Goal: Task Accomplishment & Management: Manage account settings

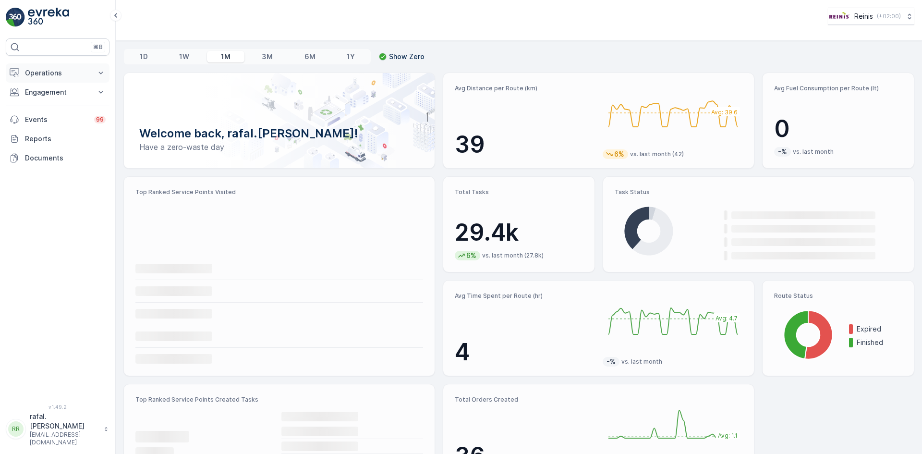
click at [63, 72] on p "Operations" at bounding box center [57, 73] width 65 height 10
click at [67, 115] on p "Routes & Tasks" at bounding box center [48, 116] width 49 height 10
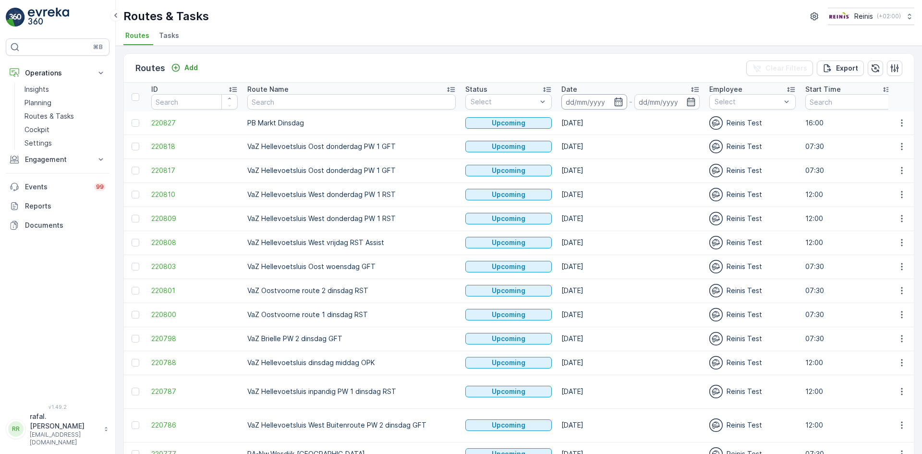
click at [562, 98] on input at bounding box center [595, 101] width 66 height 15
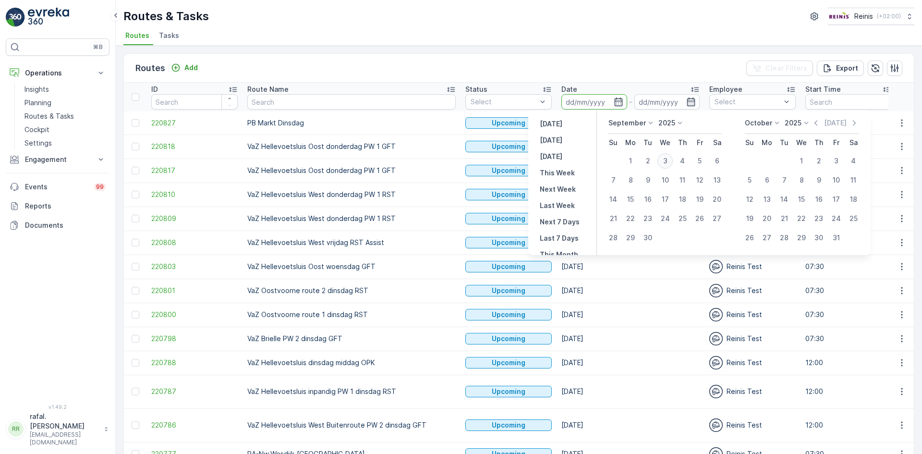
click at [666, 162] on div "3" at bounding box center [665, 160] width 15 height 15
type input "[DATE]"
click at [666, 162] on div "3" at bounding box center [665, 160] width 15 height 15
type input "[DATE]"
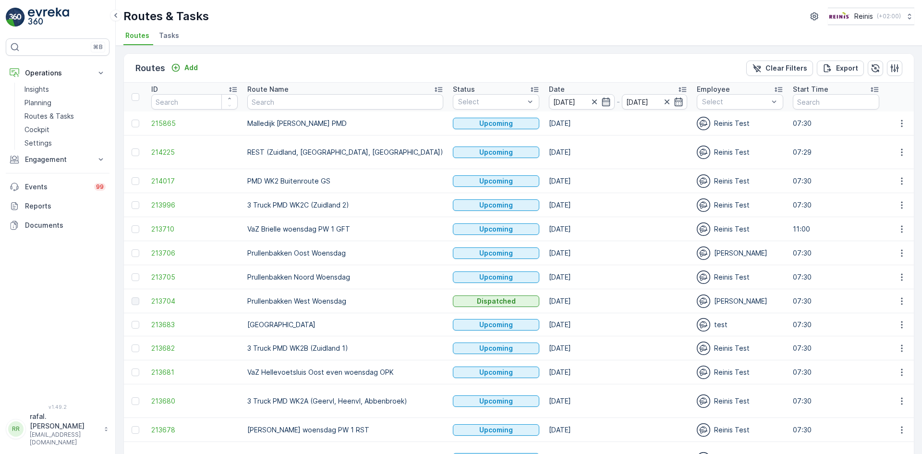
click at [434, 85] on icon at bounding box center [439, 90] width 10 height 10
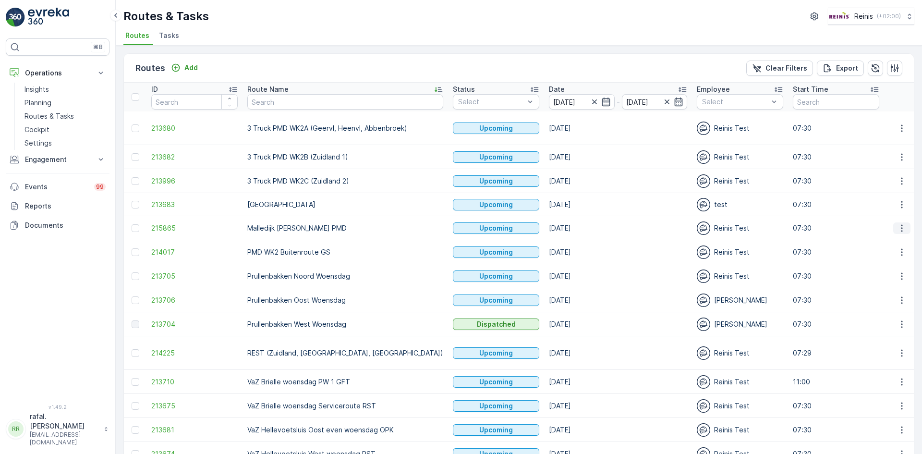
click at [899, 225] on icon "button" at bounding box center [902, 228] width 10 height 10
click at [883, 293] on span "Change Assignee" at bounding box center [880, 296] width 56 height 10
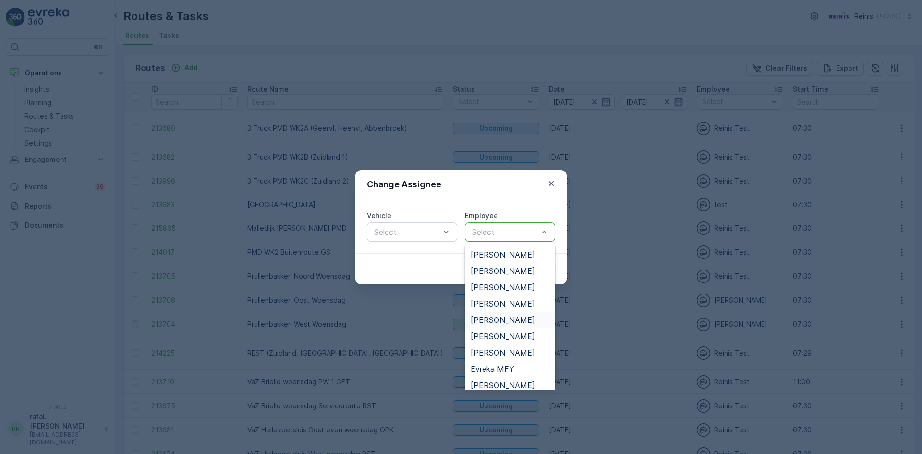
scroll to position [48, 0]
click at [512, 339] on span "[PERSON_NAME]" at bounding box center [503, 338] width 64 height 9
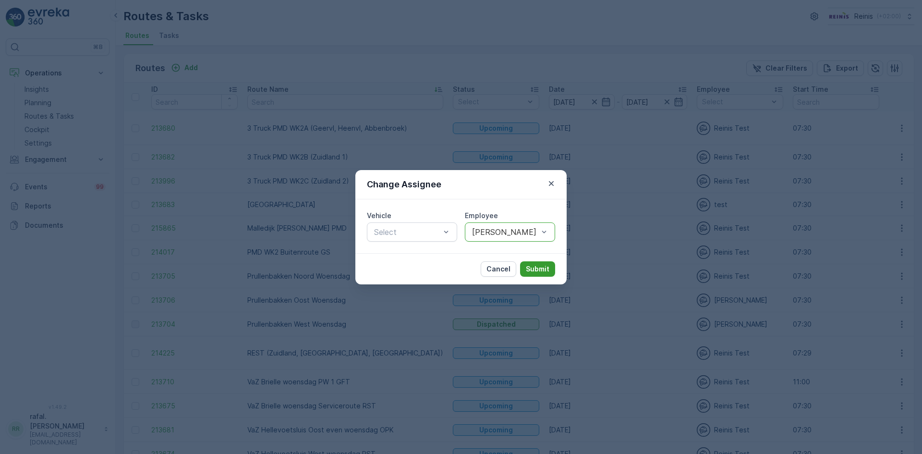
click at [536, 269] on p "Submit" at bounding box center [538, 269] width 24 height 10
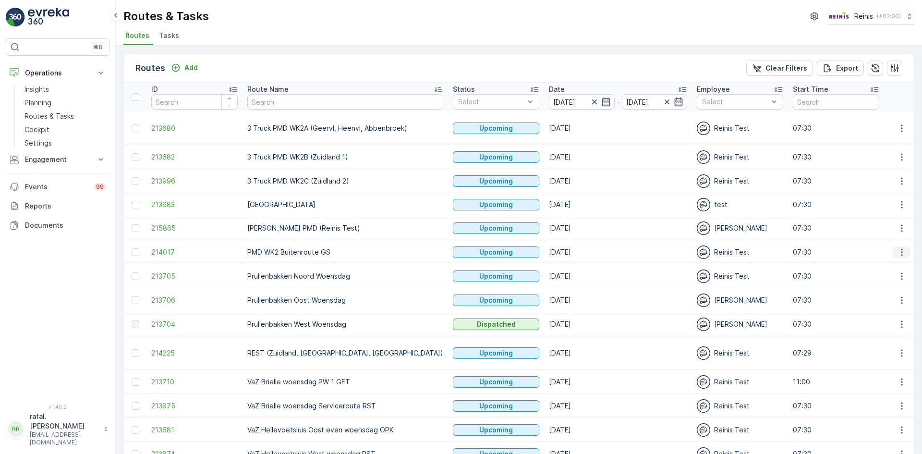
click at [900, 250] on icon "button" at bounding box center [902, 252] width 10 height 10
click at [879, 318] on span "Change Assignee" at bounding box center [880, 320] width 56 height 10
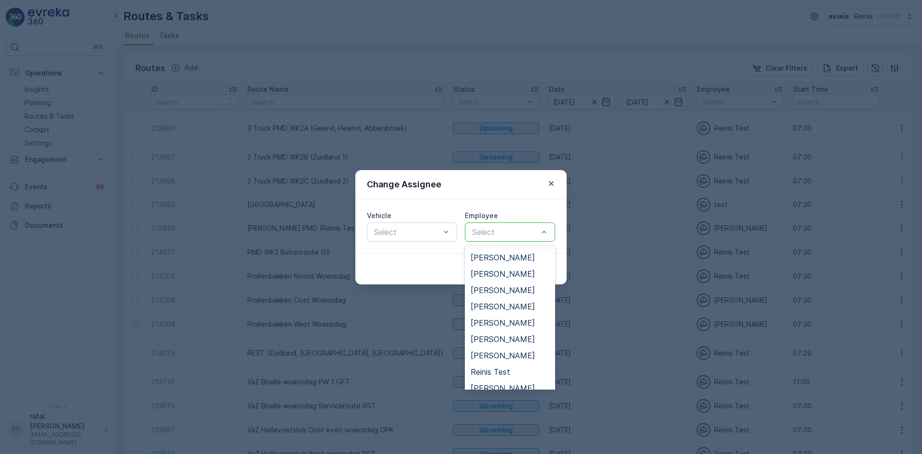
scroll to position [192, 0]
click at [507, 371] on span "[PERSON_NAME]" at bounding box center [503, 373] width 64 height 9
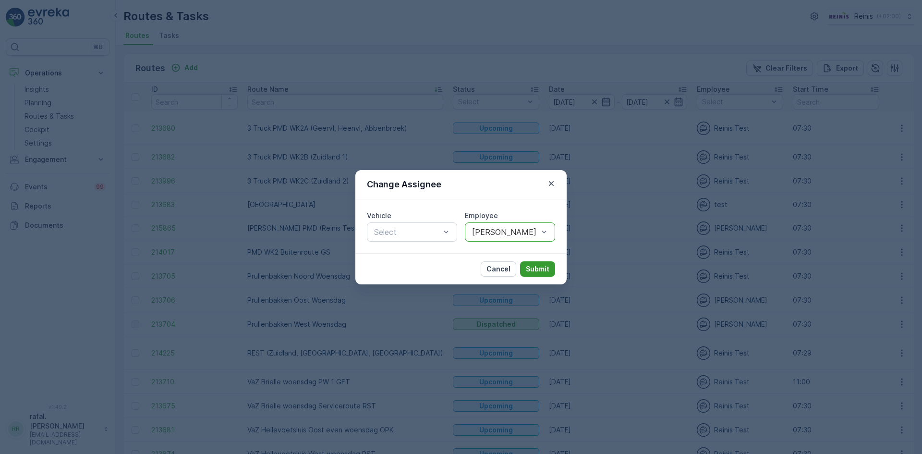
click at [536, 267] on p "Submit" at bounding box center [538, 269] width 24 height 10
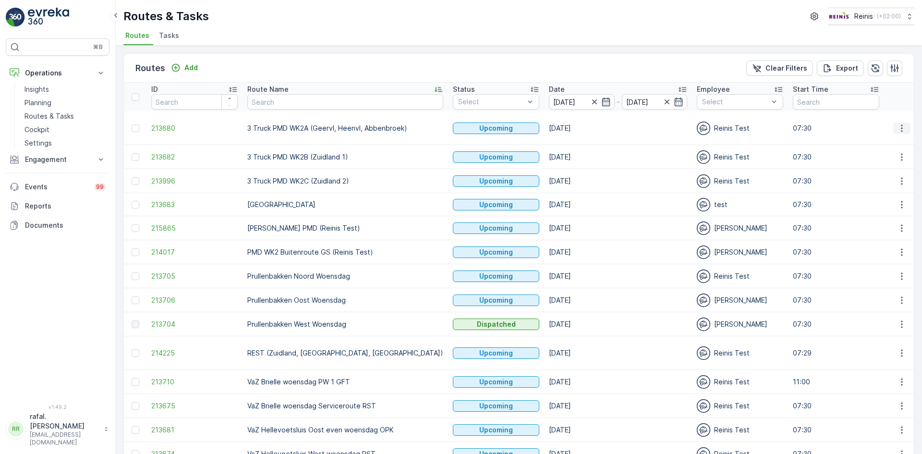
click at [900, 127] on icon "button" at bounding box center [902, 128] width 10 height 10
click at [889, 198] on span "Change Assignee" at bounding box center [880, 197] width 56 height 10
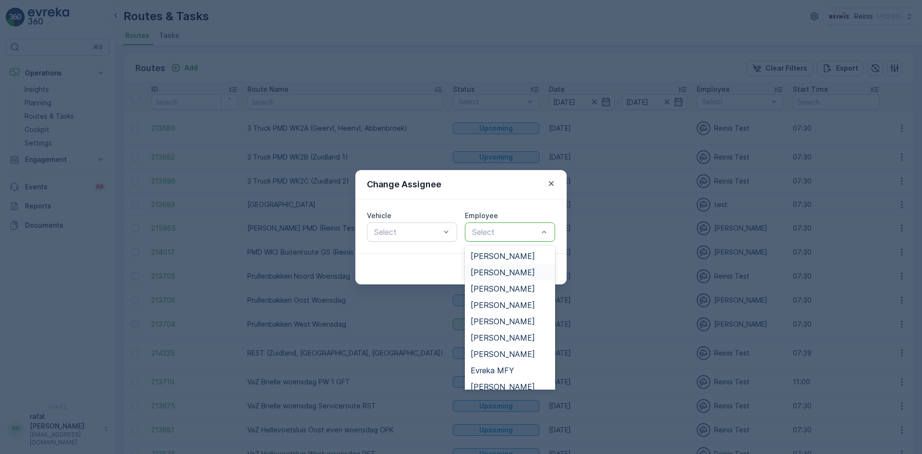
scroll to position [48, 0]
click at [498, 289] on span "[PERSON_NAME]" at bounding box center [503, 289] width 64 height 9
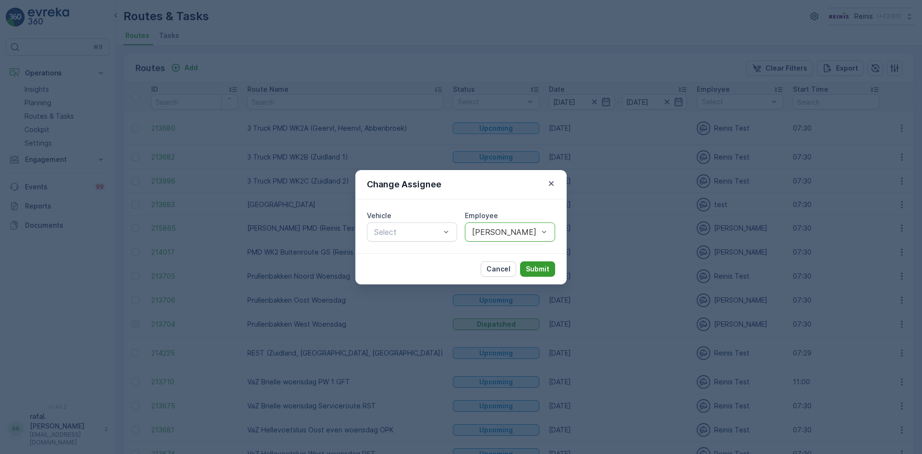
click at [539, 267] on p "Submit" at bounding box center [538, 269] width 24 height 10
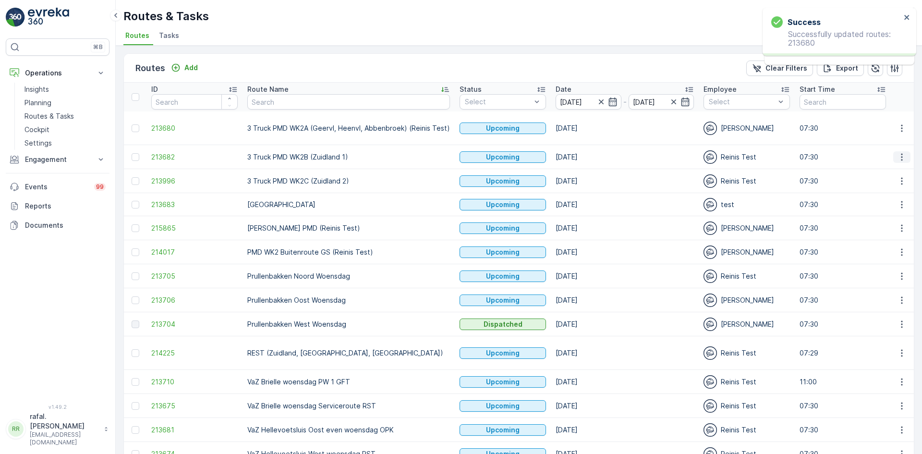
click at [897, 157] on icon "button" at bounding box center [902, 157] width 10 height 10
click at [882, 225] on span "Change Assignee" at bounding box center [880, 225] width 56 height 10
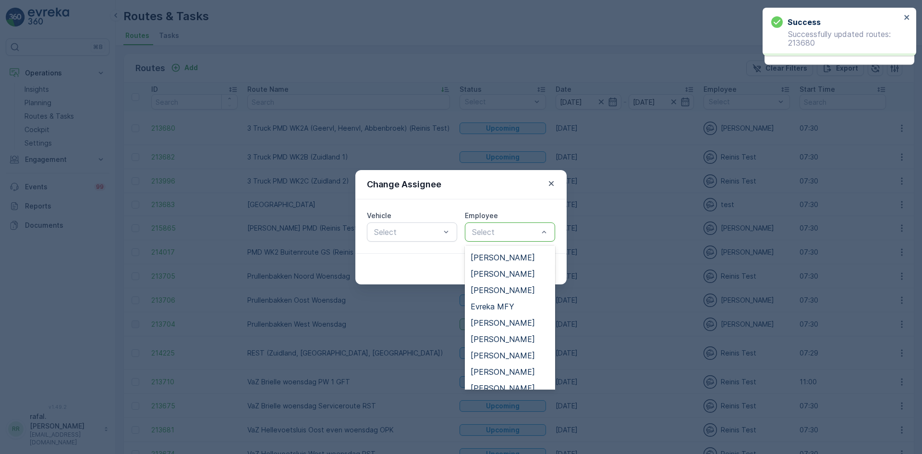
scroll to position [144, 0]
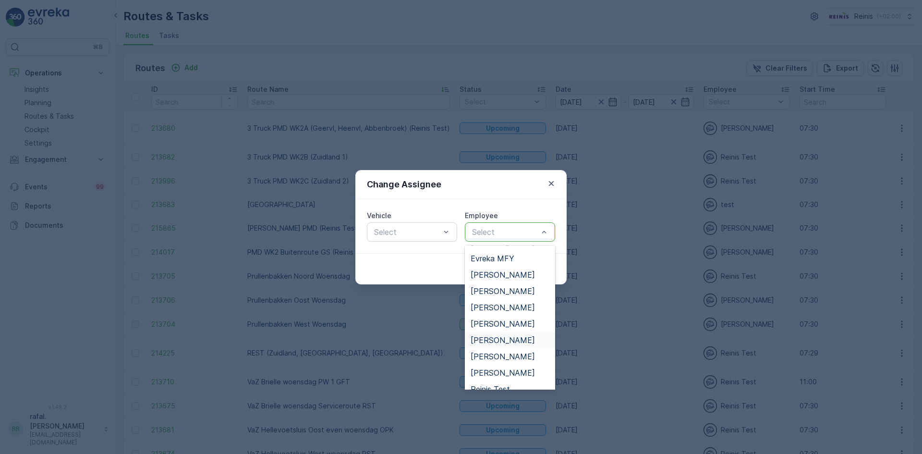
click at [519, 337] on span "[PERSON_NAME]" at bounding box center [503, 340] width 64 height 9
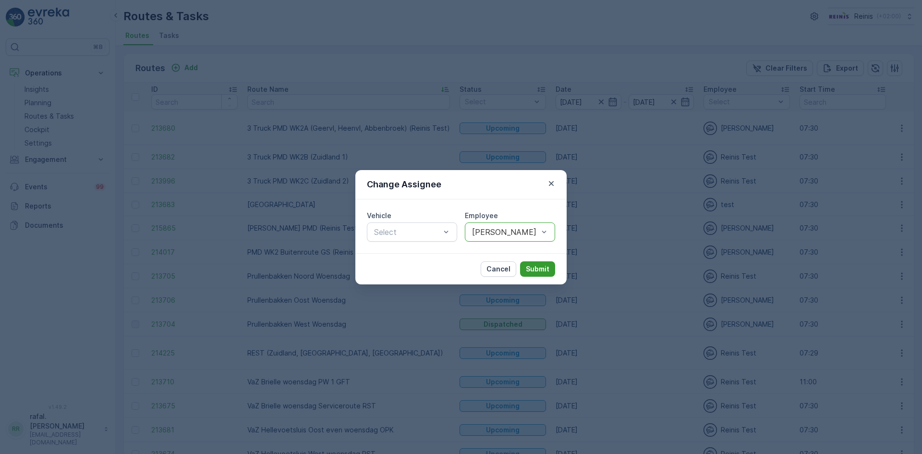
click at [536, 271] on p "Submit" at bounding box center [538, 269] width 24 height 10
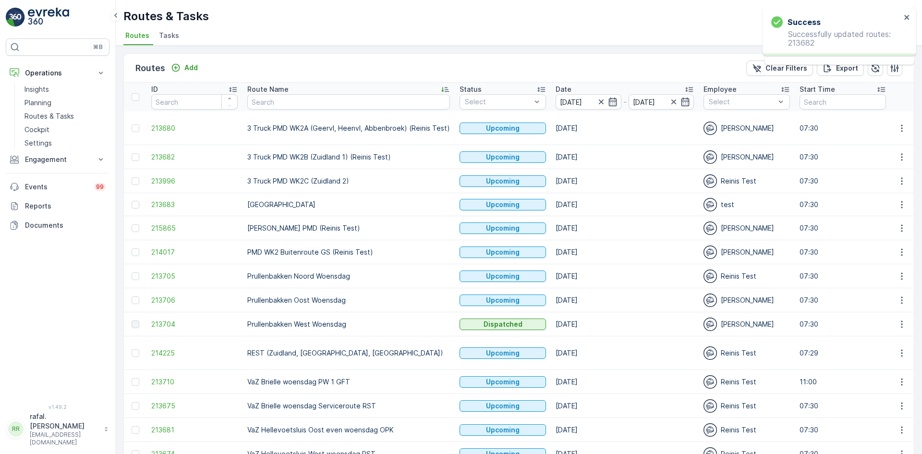
scroll to position [48, 0]
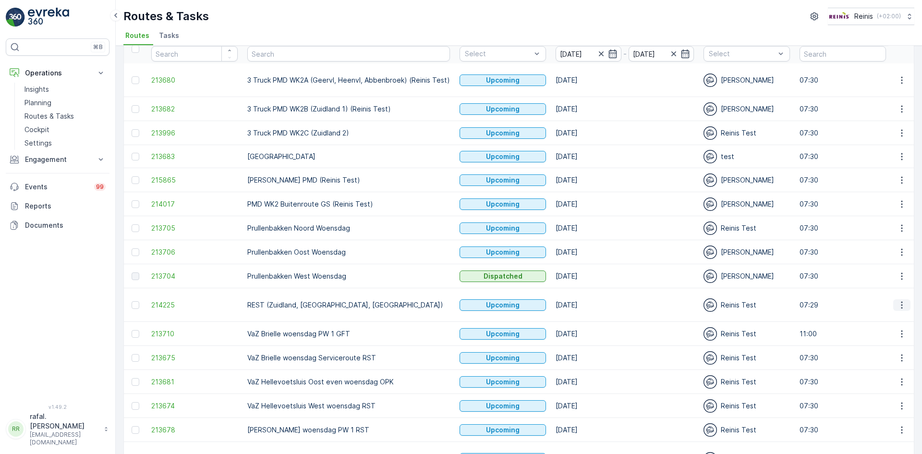
click at [903, 300] on icon "button" at bounding box center [902, 305] width 10 height 10
click at [893, 368] on span "Change Assignee" at bounding box center [880, 368] width 56 height 10
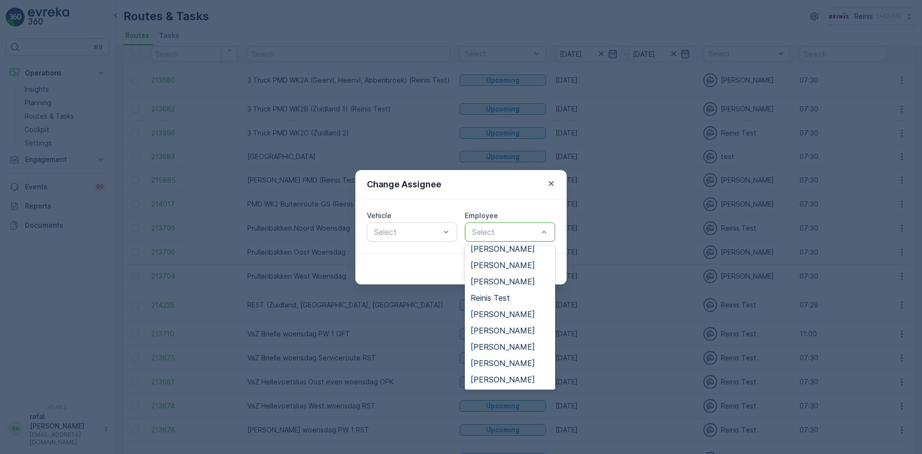
scroll to position [244, 0]
click at [516, 310] on span "[PERSON_NAME]" at bounding box center [503, 314] width 64 height 9
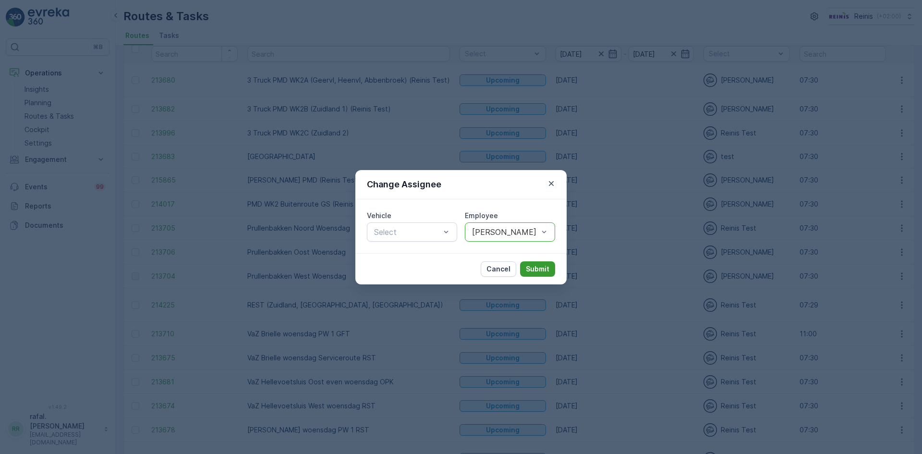
click at [542, 268] on p "Submit" at bounding box center [538, 269] width 24 height 10
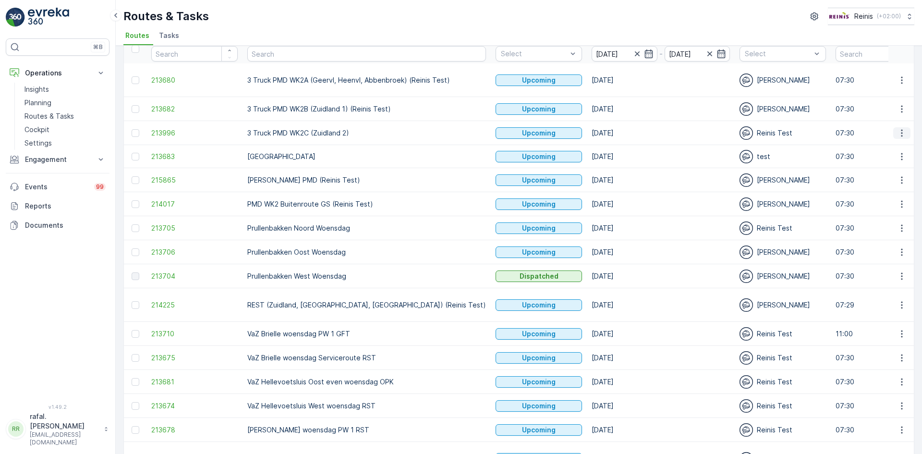
click at [902, 134] on icon "button" at bounding box center [902, 133] width 10 height 10
click at [892, 199] on span "Change Assignee" at bounding box center [880, 201] width 56 height 10
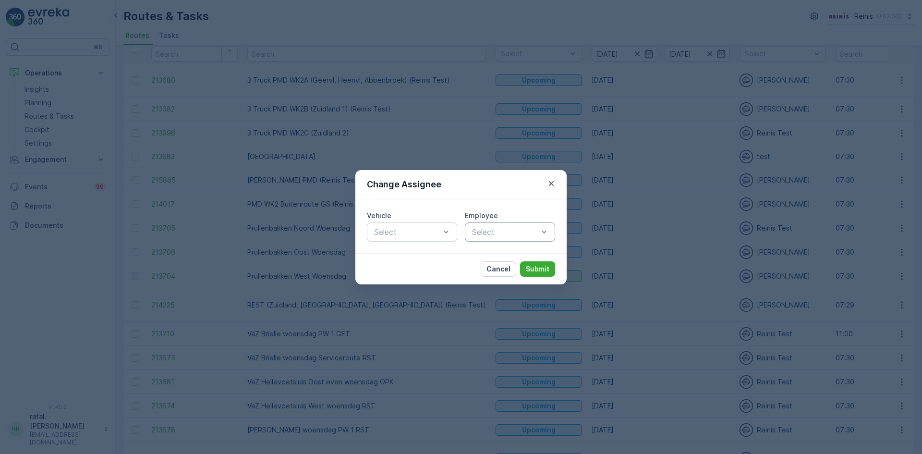
click at [512, 238] on div "Select" at bounding box center [510, 231] width 90 height 19
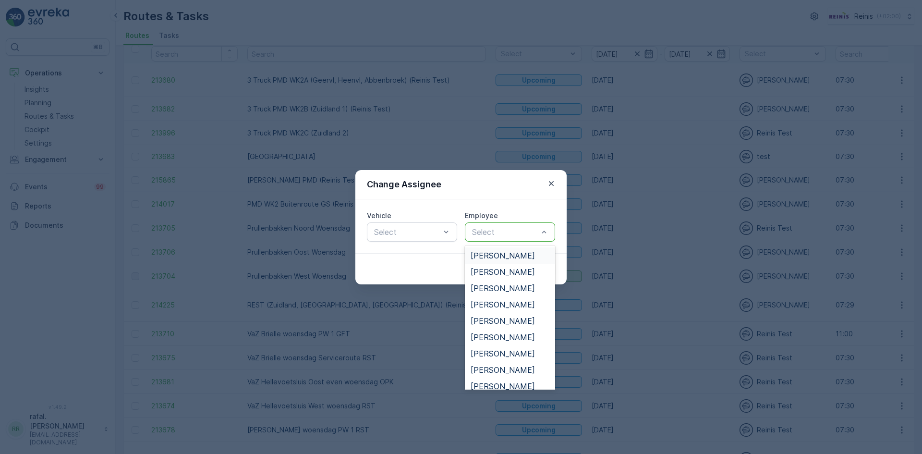
click at [510, 257] on span "[PERSON_NAME]" at bounding box center [503, 255] width 64 height 9
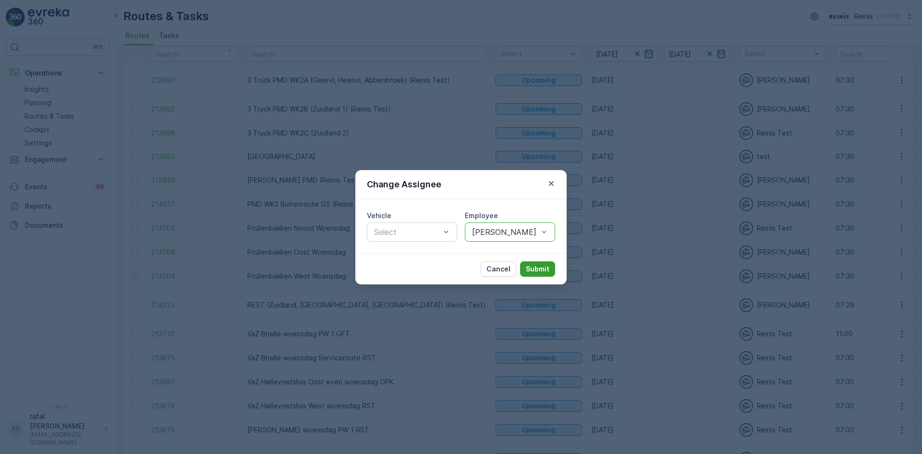
click at [538, 269] on p "Submit" at bounding box center [538, 269] width 24 height 10
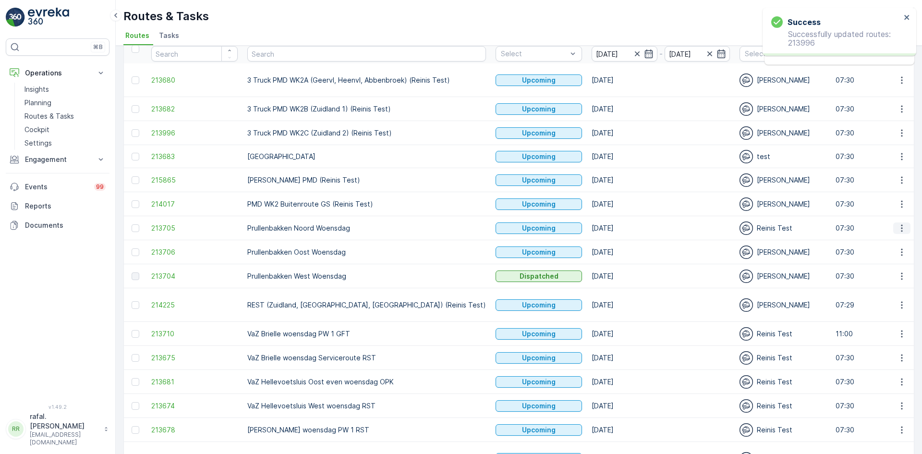
click at [899, 228] on icon "button" at bounding box center [902, 228] width 10 height 10
click at [880, 296] on span "Change Assignee" at bounding box center [880, 296] width 56 height 10
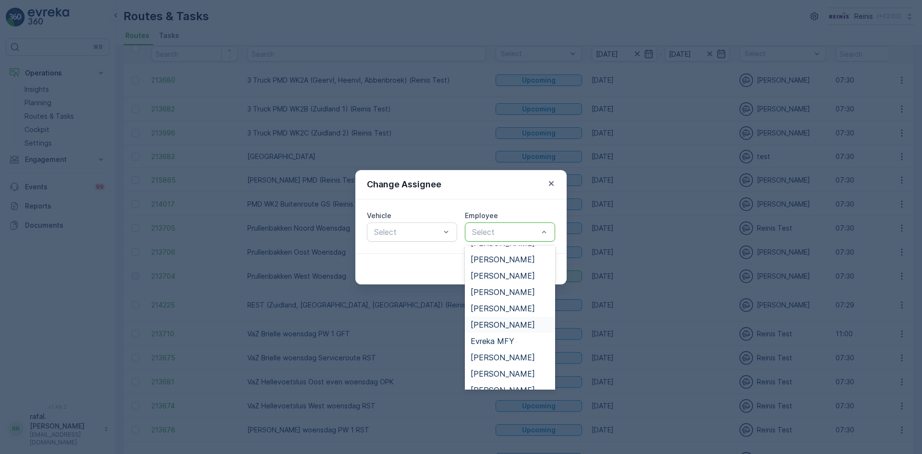
scroll to position [144, 0]
click at [509, 259] on span "Dayenne Floranus" at bounding box center [503, 258] width 64 height 9
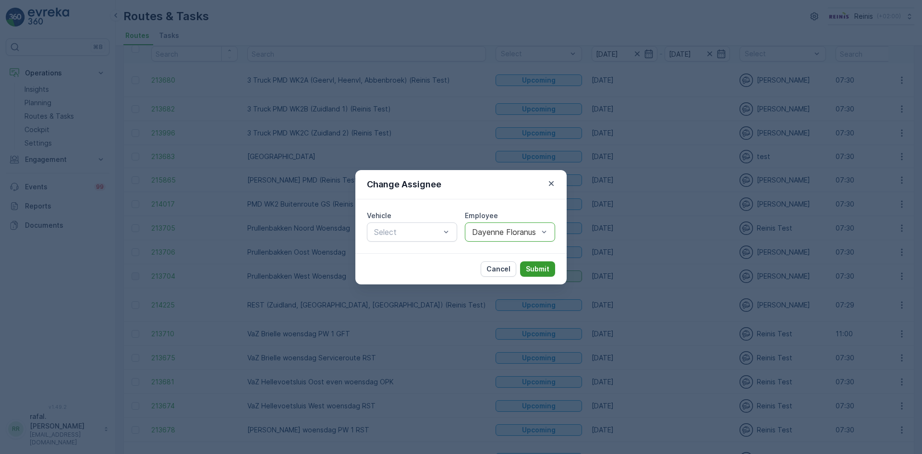
click at [534, 267] on p "Submit" at bounding box center [538, 269] width 24 height 10
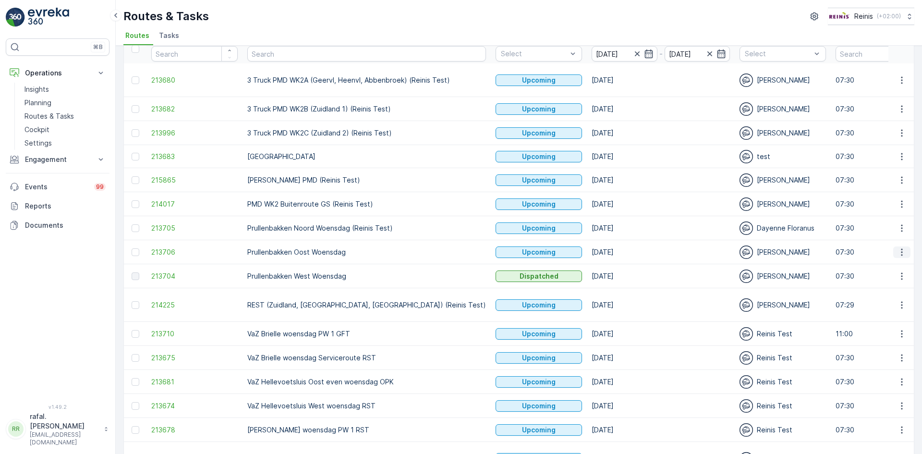
click at [901, 250] on icon "button" at bounding box center [902, 252] width 10 height 10
click at [887, 318] on span "Change Assignee" at bounding box center [880, 320] width 56 height 10
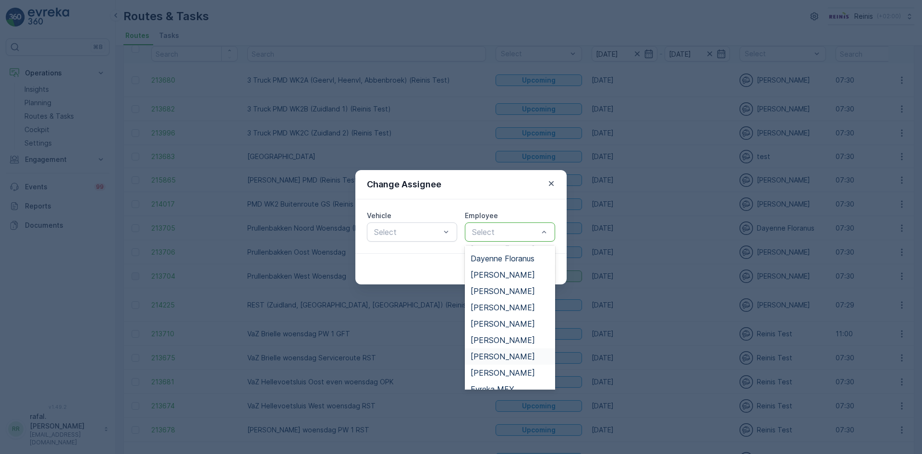
click at [507, 356] on span "[PERSON_NAME]" at bounding box center [503, 356] width 64 height 9
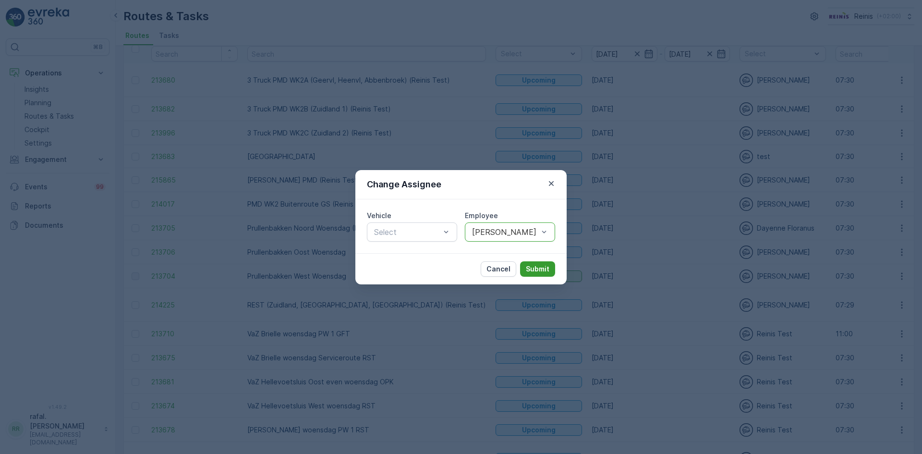
click at [538, 266] on p "Submit" at bounding box center [538, 269] width 24 height 10
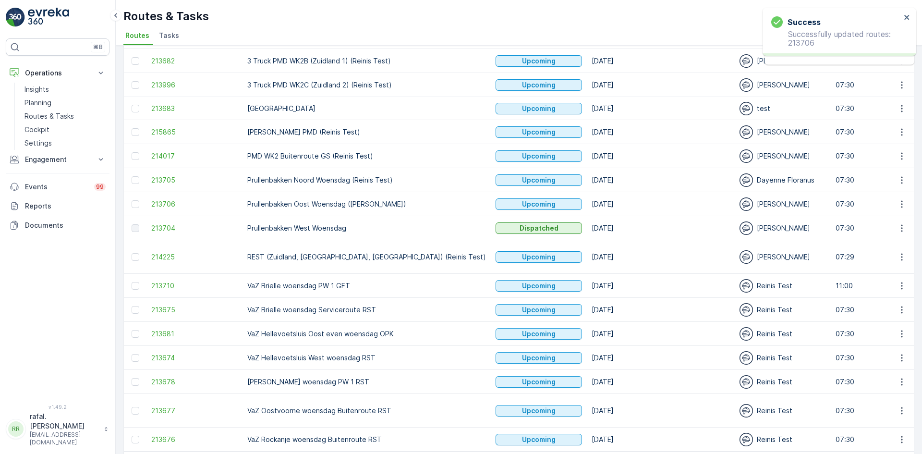
scroll to position [114, 0]
